Goal: Information Seeking & Learning: Learn about a topic

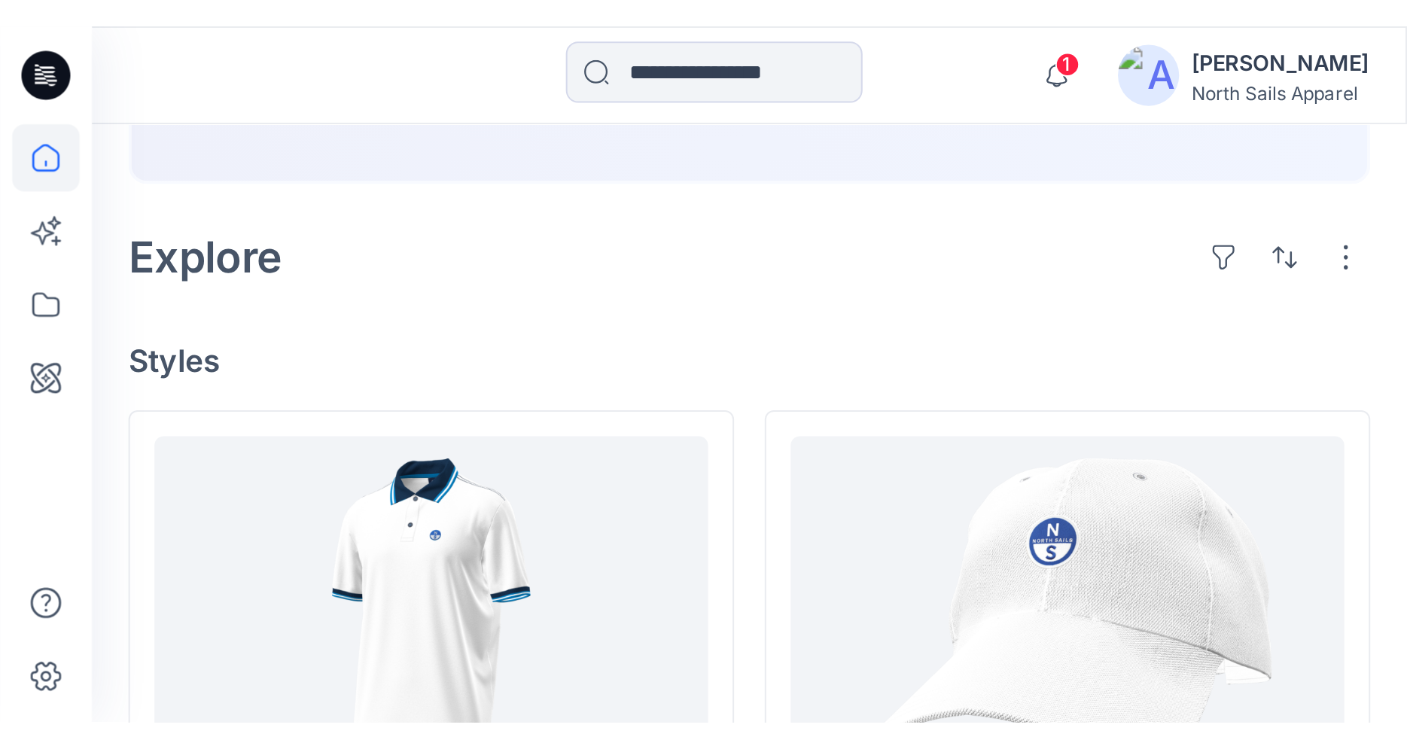
scroll to position [275, 0]
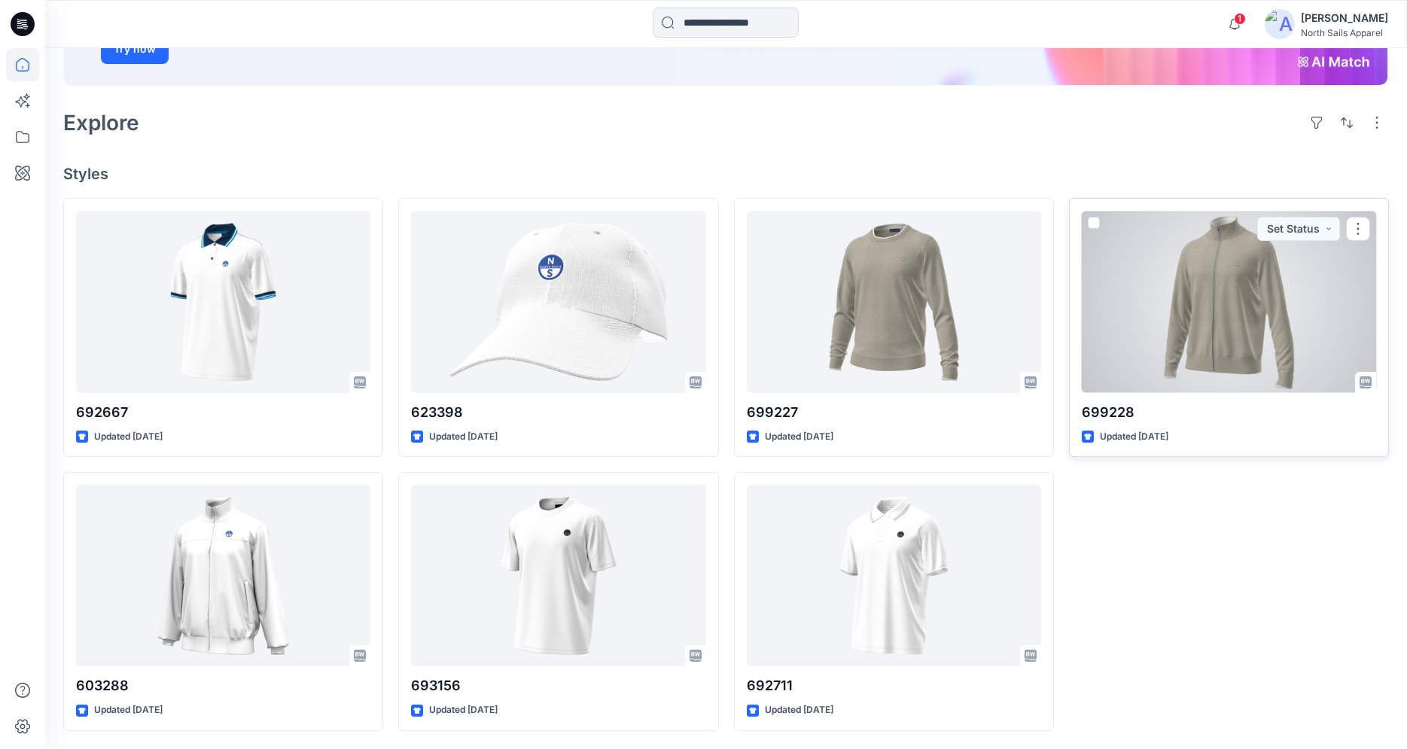
click at [1185, 309] on div at bounding box center [1228, 301] width 294 height 181
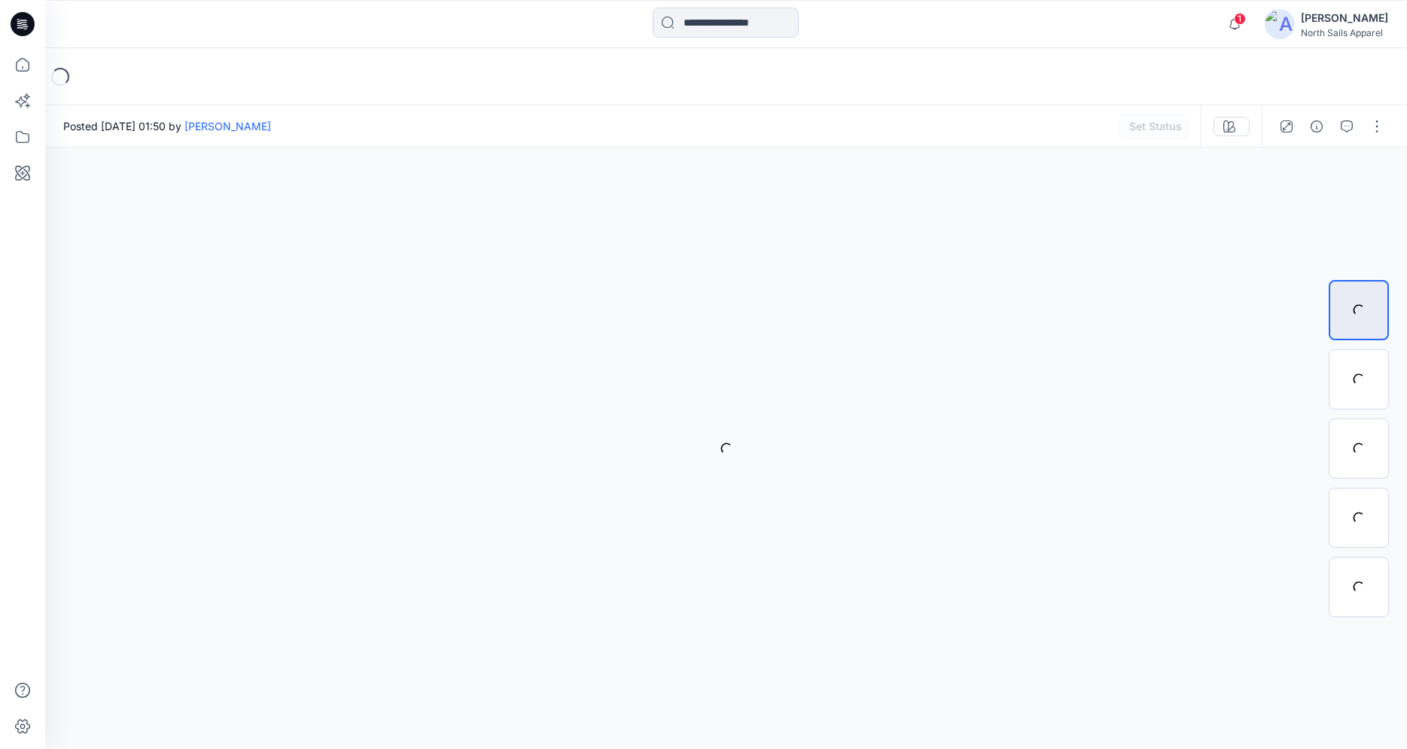
scroll to position [275, 0]
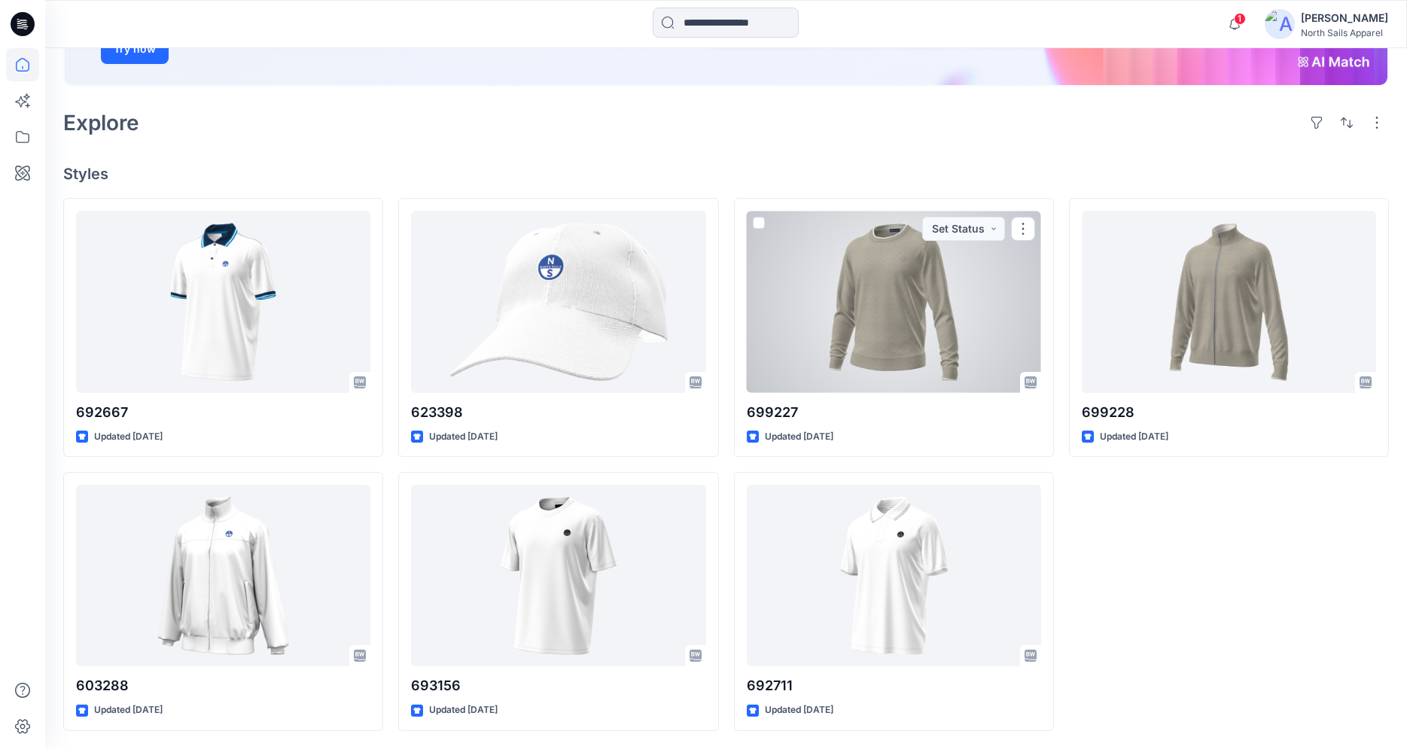
click at [926, 325] on div at bounding box center [894, 301] width 294 height 181
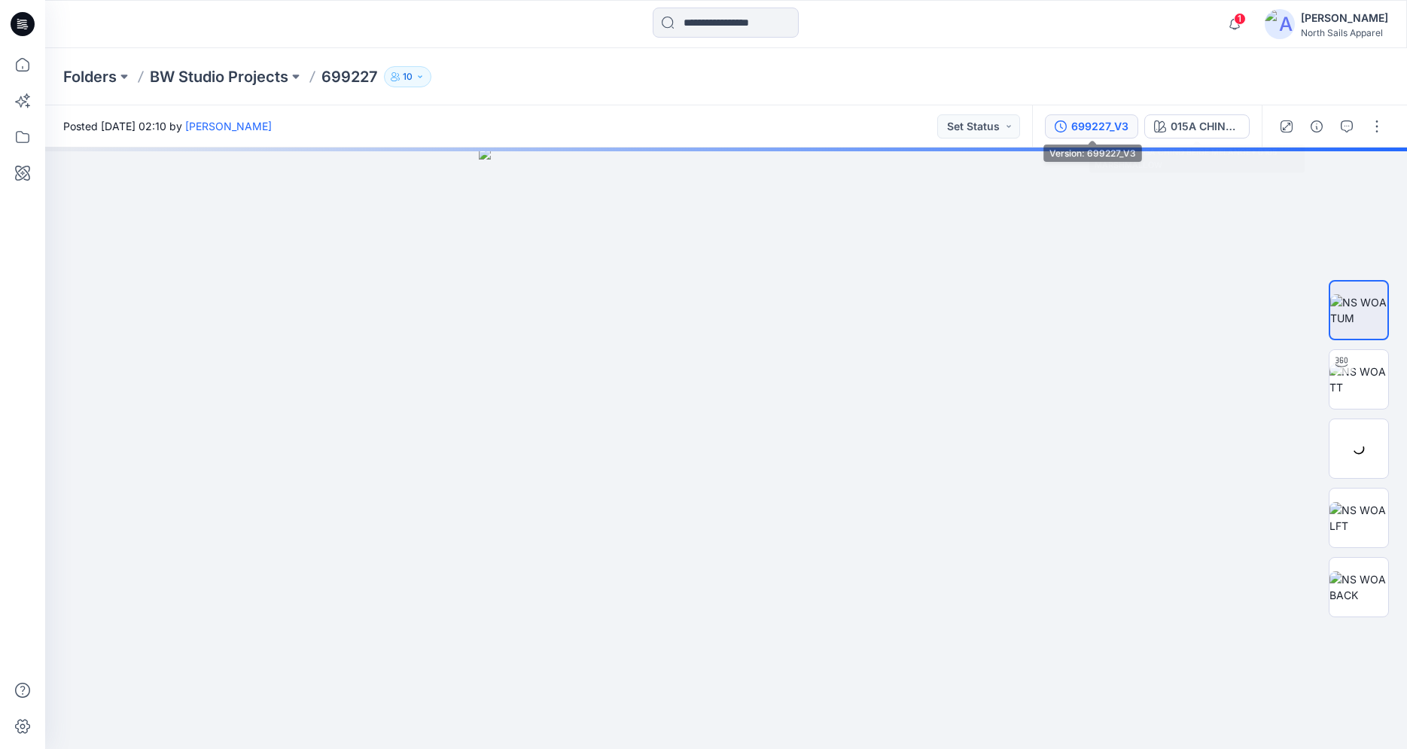
click at [1083, 118] on div "699227_V3" at bounding box center [1099, 126] width 57 height 17
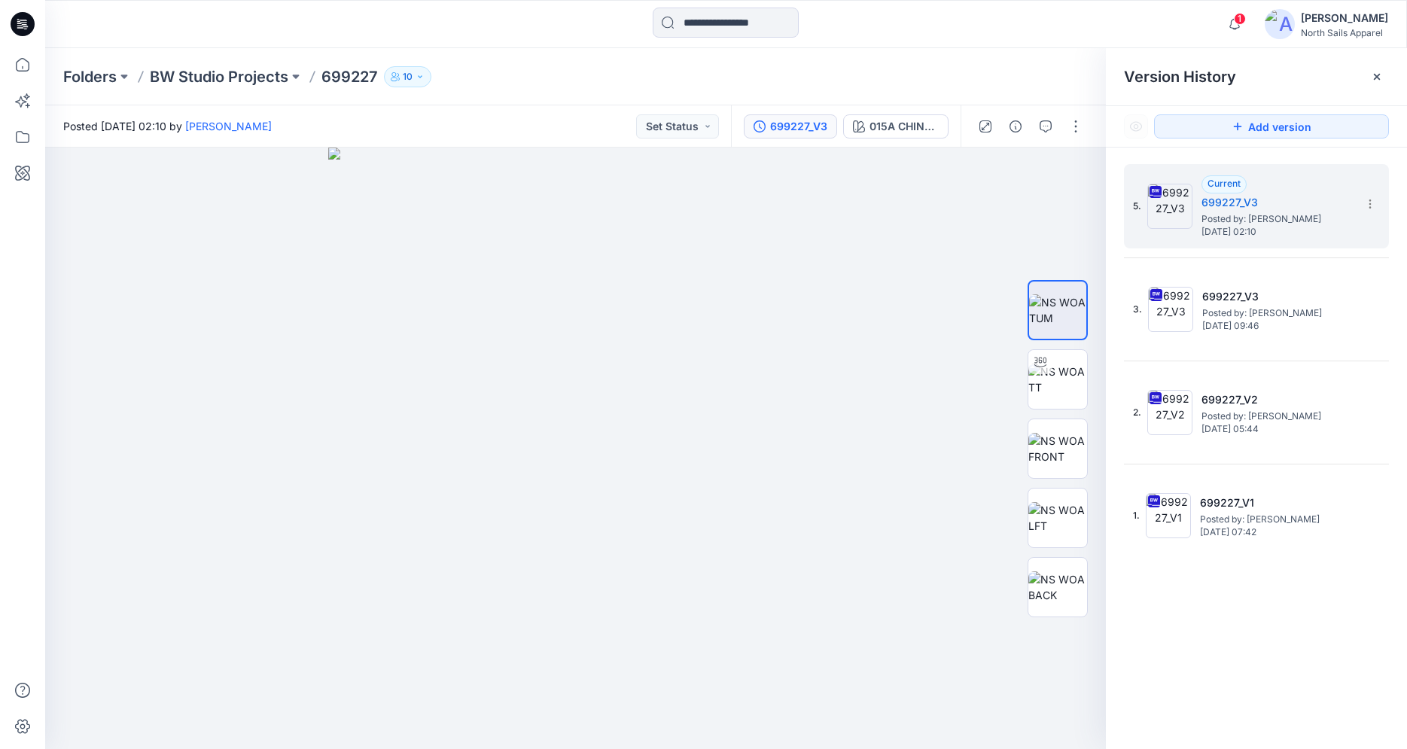
click at [20, 30] on icon at bounding box center [23, 24] width 24 height 24
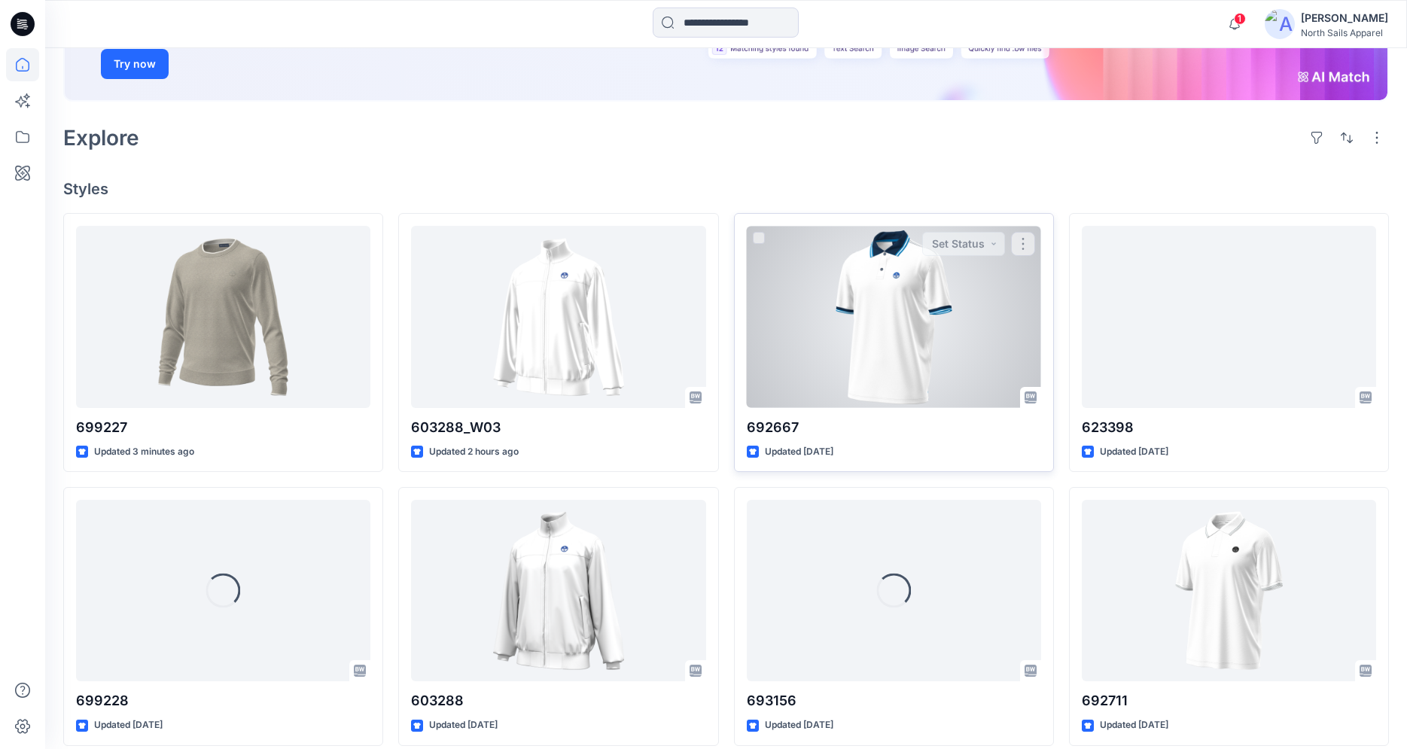
scroll to position [275, 0]
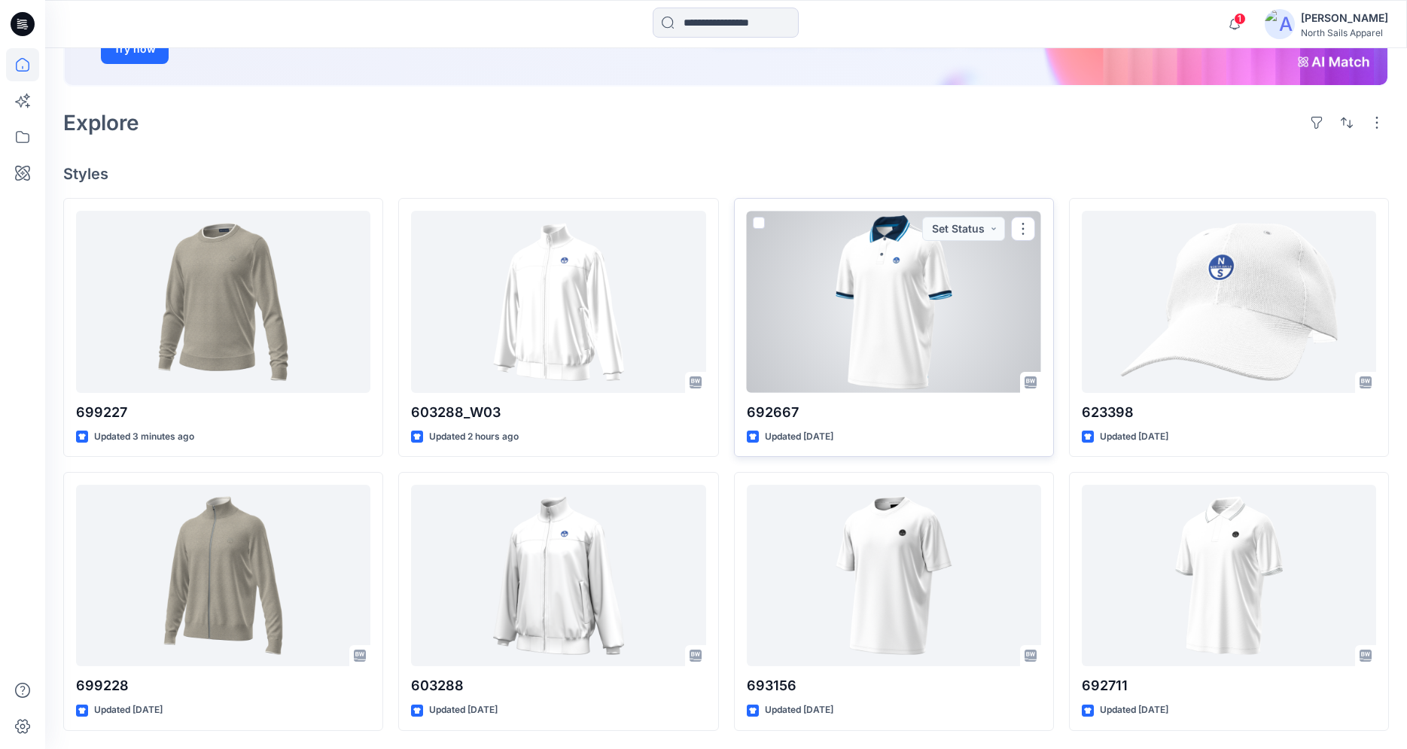
click at [933, 346] on div at bounding box center [894, 301] width 294 height 181
